Goal: Check status

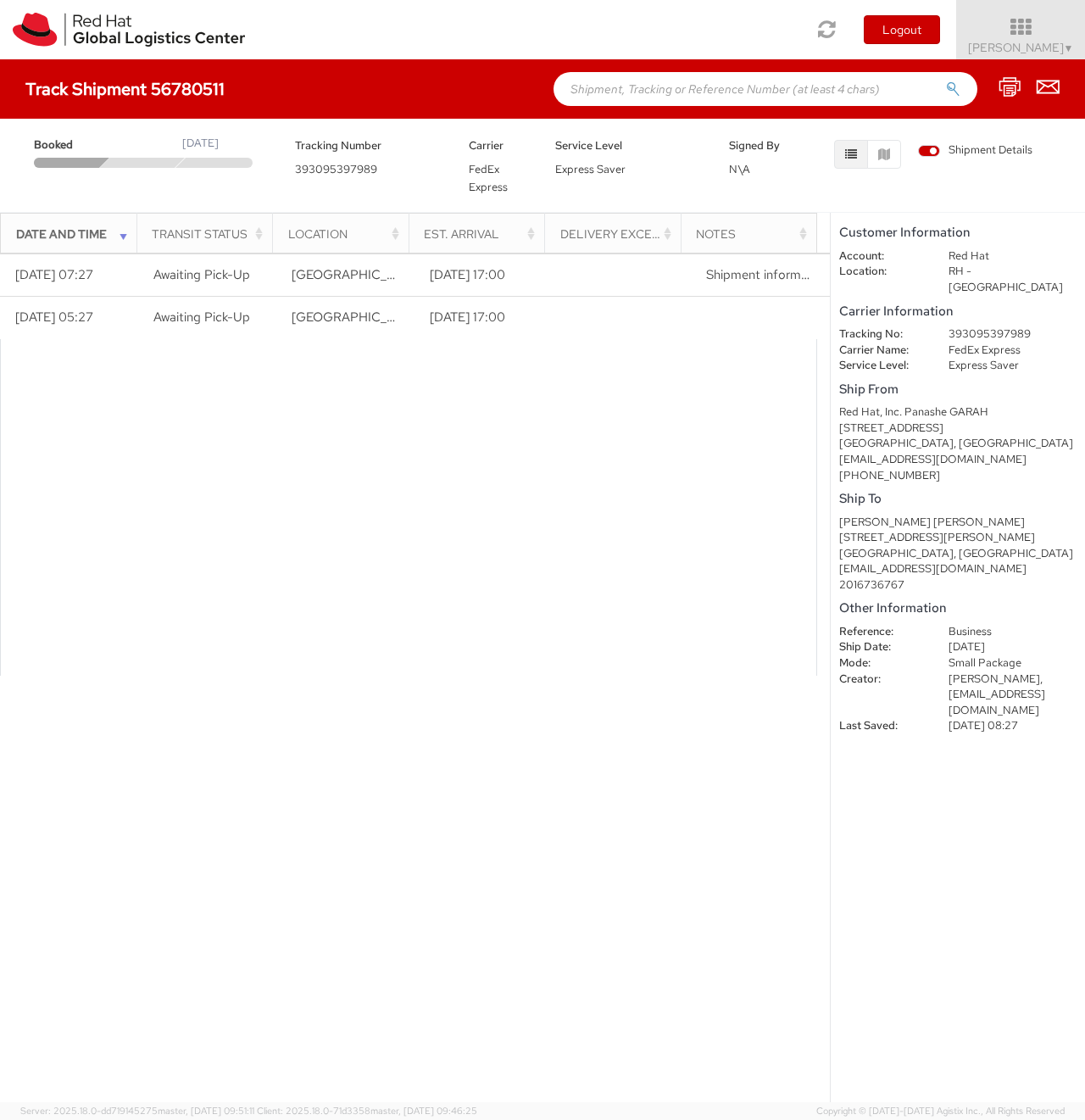
click at [572, 698] on div "Loading tracking information. Please, wait... Date and Time Transit Status Loca…" at bounding box center [414, 676] width 830 height 848
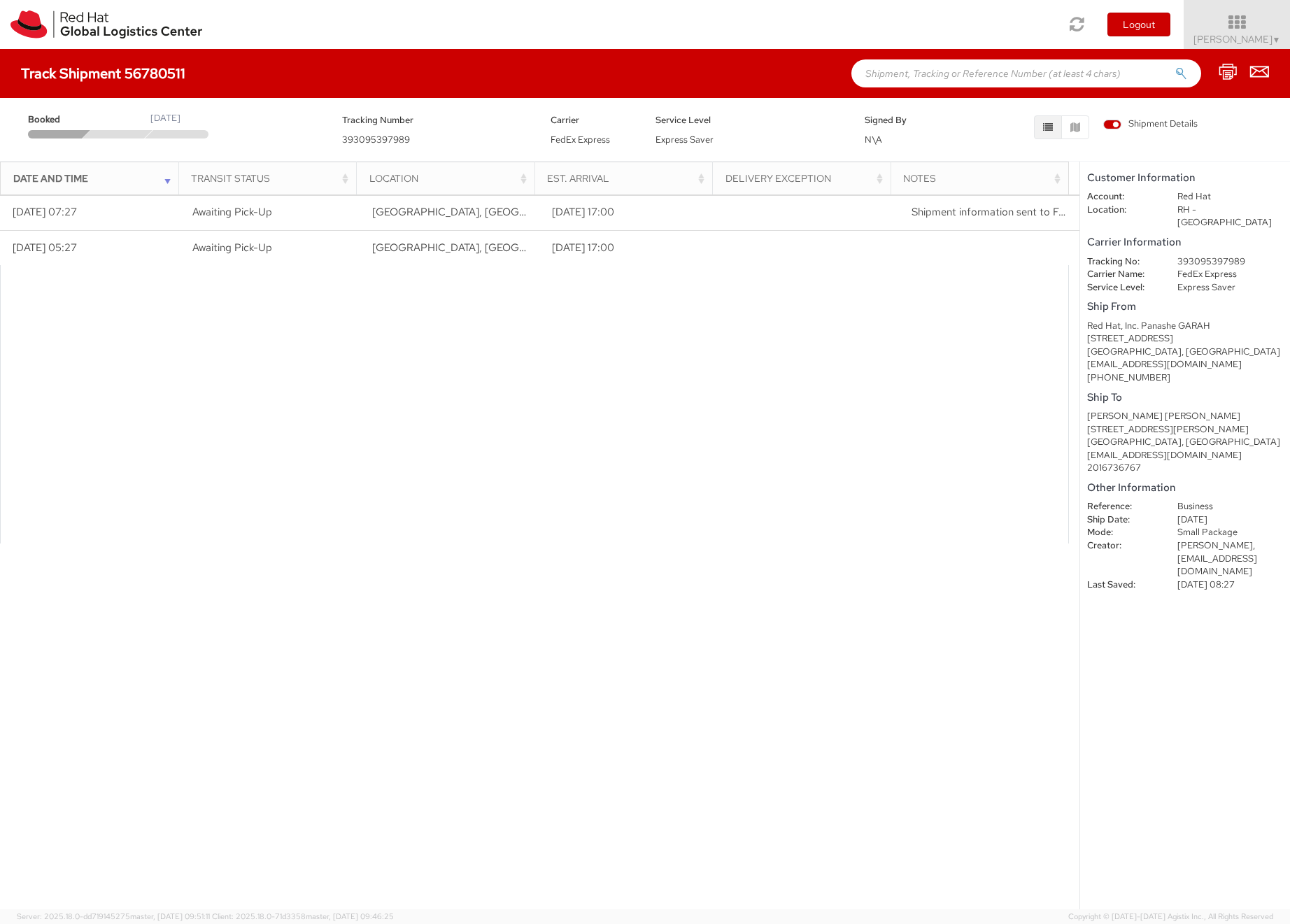
click at [727, 318] on div at bounding box center [534, 404] width 1069 height 278
drag, startPoint x: 1162, startPoint y: 290, endPoint x: 1176, endPoint y: 479, distance: 189.5
click at [1175, 478] on shipment-details "Customer Information Account: Red Hat Location: RH - Raleigh Carrier Informatio…" at bounding box center [1185, 536] width 210 height 748
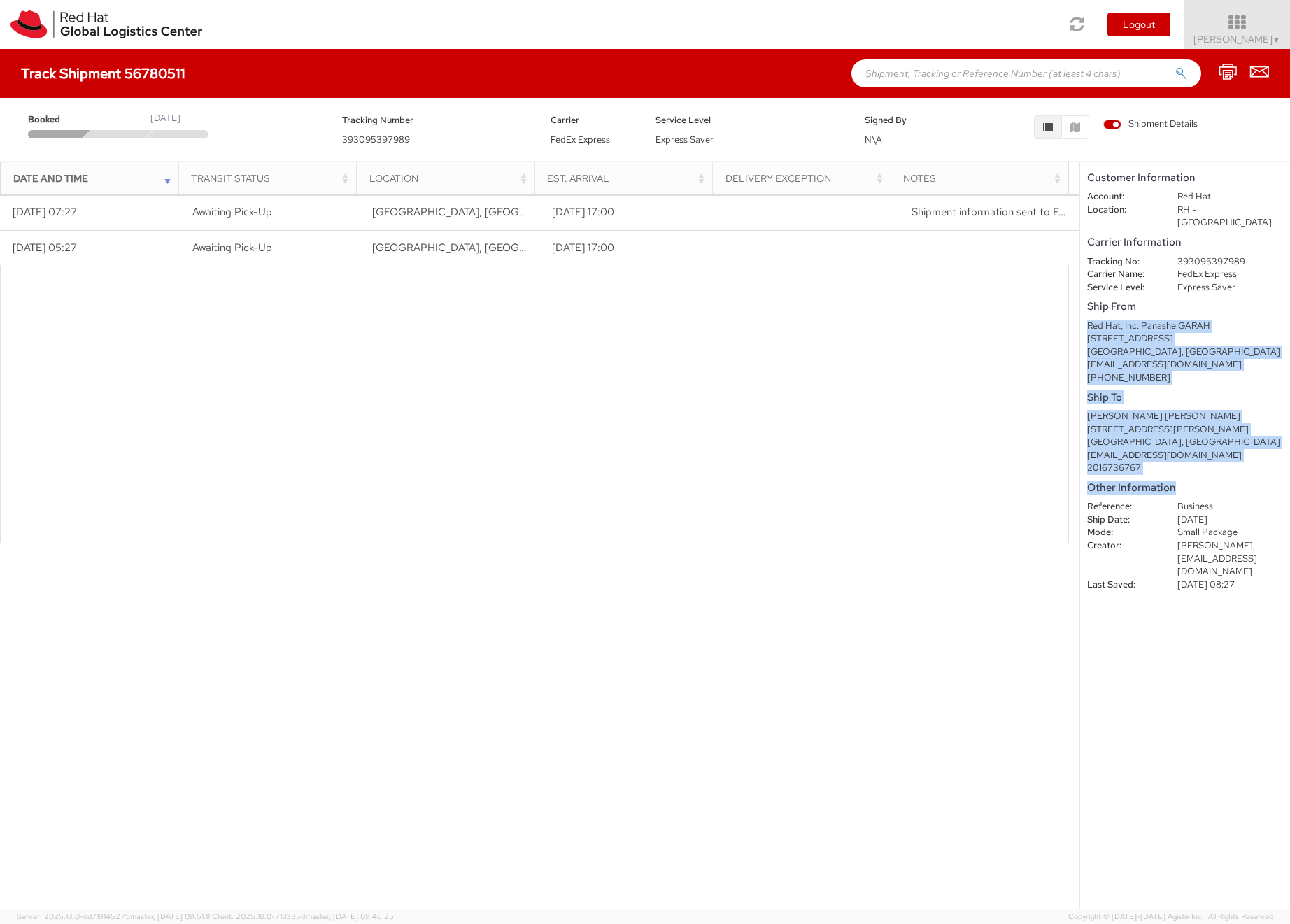
click at [1176, 482] on h5 "Other Information" at bounding box center [1185, 488] width 196 height 12
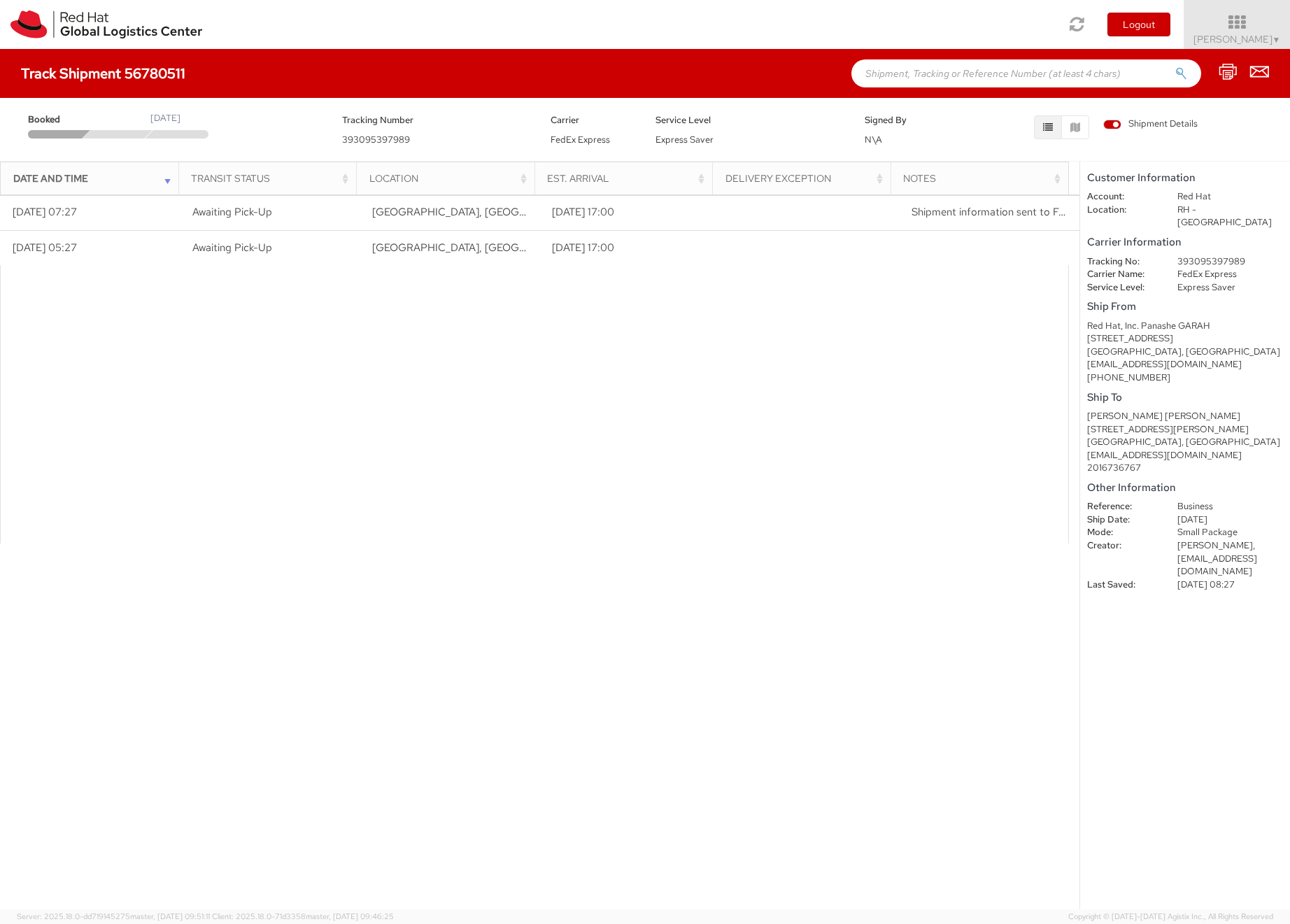
click at [668, 357] on div at bounding box center [534, 404] width 1069 height 278
